Goal: Navigation & Orientation: Find specific page/section

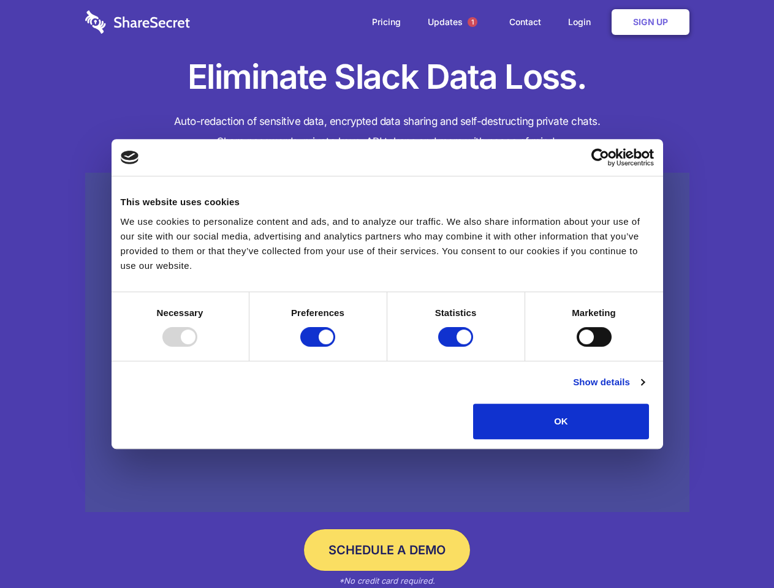
click at [197, 347] on div at bounding box center [179, 337] width 35 height 20
click at [335, 347] on input "Preferences" at bounding box center [317, 337] width 35 height 20
checkbox input "false"
click at [457, 347] on input "Statistics" at bounding box center [455, 337] width 35 height 20
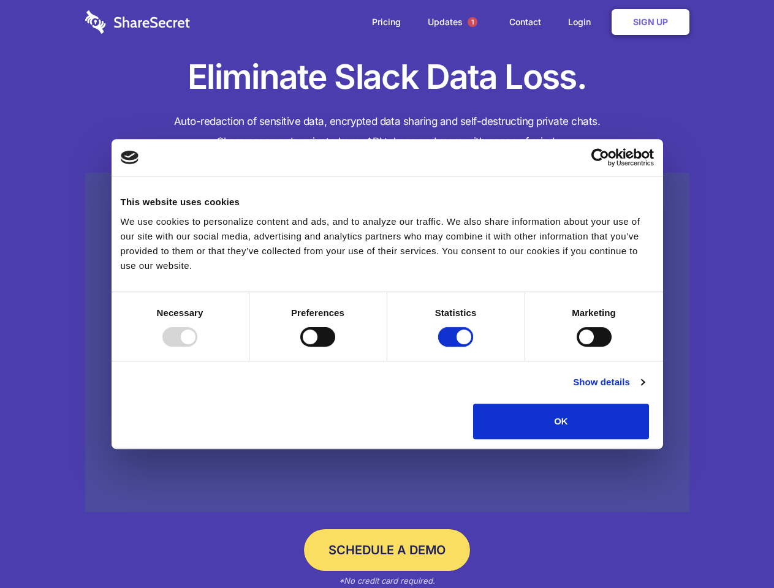
checkbox input "false"
click at [577, 347] on input "Marketing" at bounding box center [594, 337] width 35 height 20
checkbox input "true"
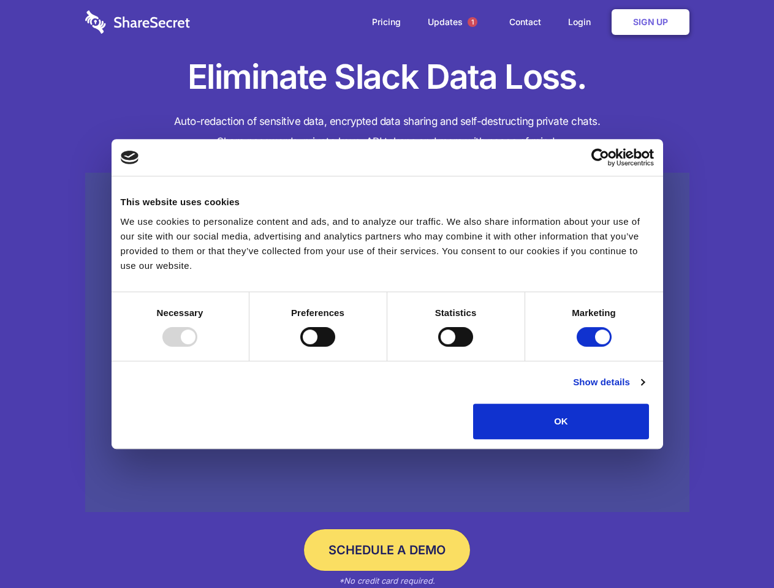
click at [644, 390] on link "Show details" at bounding box center [608, 382] width 71 height 15
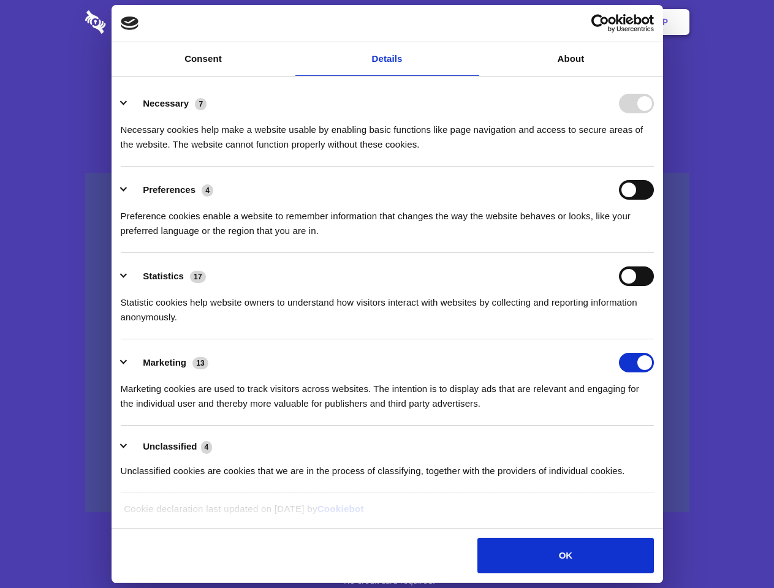
click at [659, 444] on ul "Necessary 7 Necessary cookies help make a website usable by enabling basic func…" at bounding box center [387, 286] width 545 height 413
click at [472, 22] on span "1" at bounding box center [473, 22] width 10 height 10
